Goal: Use online tool/utility

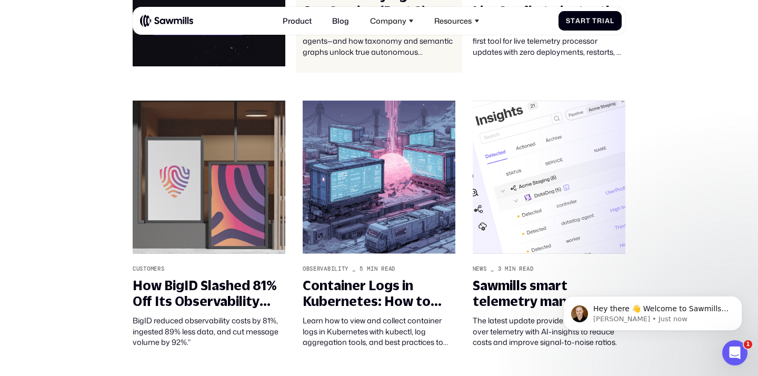
scroll to position [970, 0]
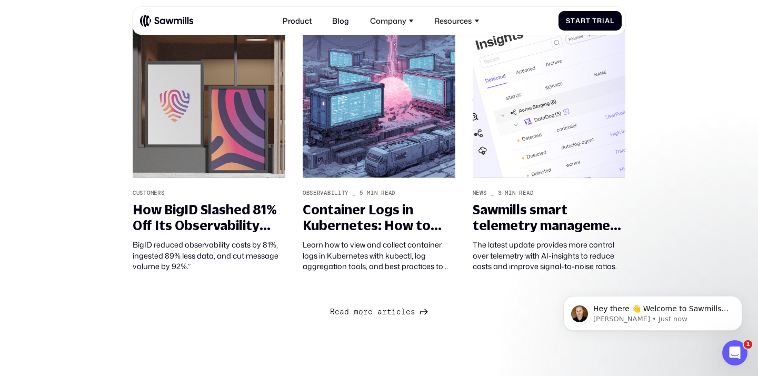
click at [379, 313] on span "a" at bounding box center [379, 311] width 5 height 9
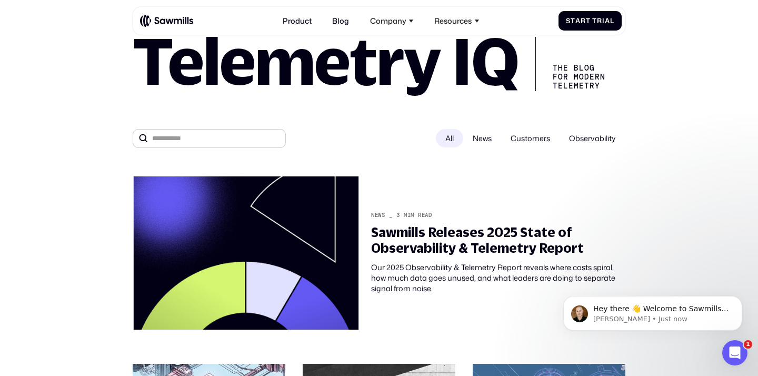
scroll to position [0, 0]
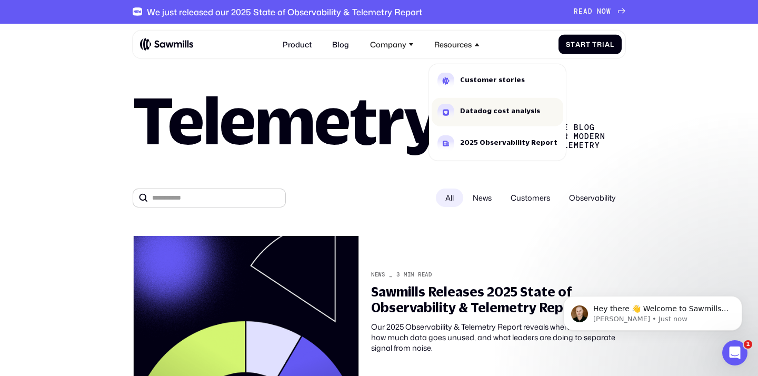
click at [471, 109] on div "Datadog cost analysis" at bounding box center [500, 110] width 80 height 7
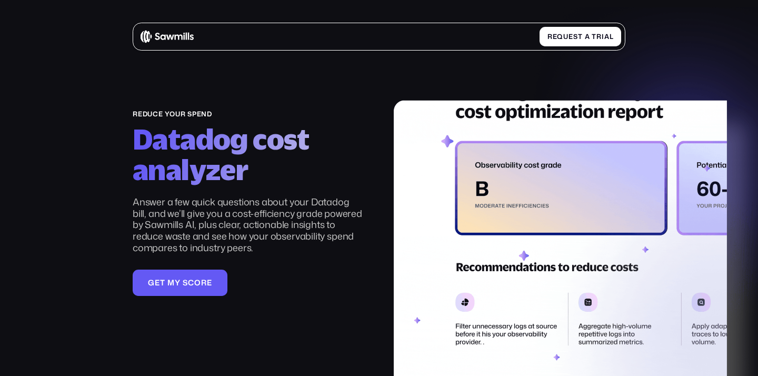
click at [471, 110] on div at bounding box center [510, 204] width 232 height 188
click at [486, 110] on div at bounding box center [510, 204] width 232 height 188
click at [493, 110] on div at bounding box center [510, 204] width 232 height 188
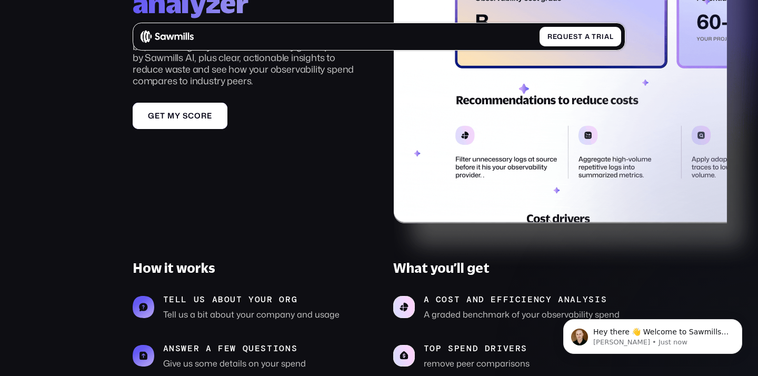
click at [209, 110] on link "G e t m y s c o r e G e t m y s c o r e" at bounding box center [180, 116] width 95 height 26
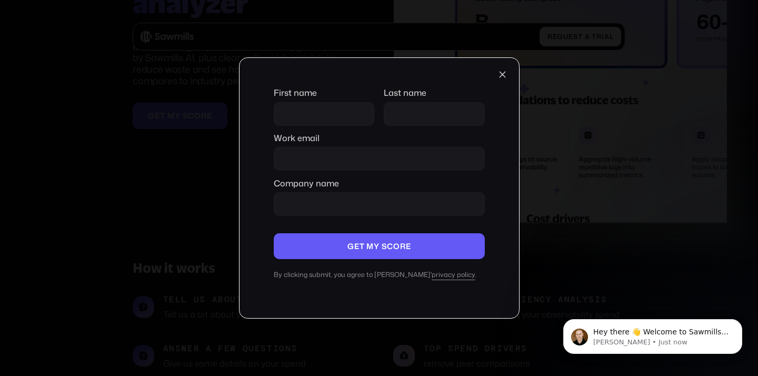
click at [497, 72] on div at bounding box center [503, 74] width 12 height 12
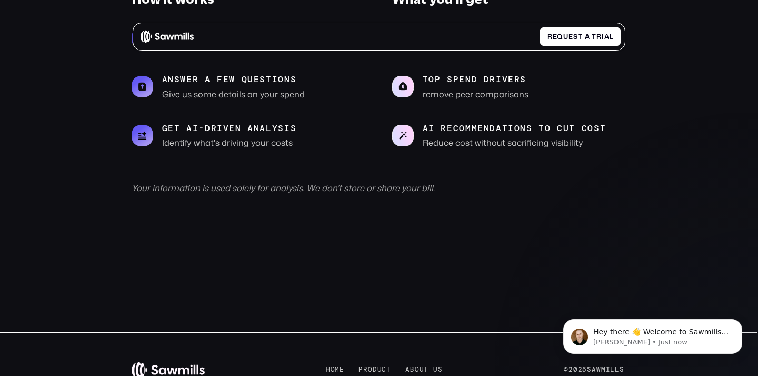
scroll to position [473, 2]
